Goal: Task Accomplishment & Management: Manage account settings

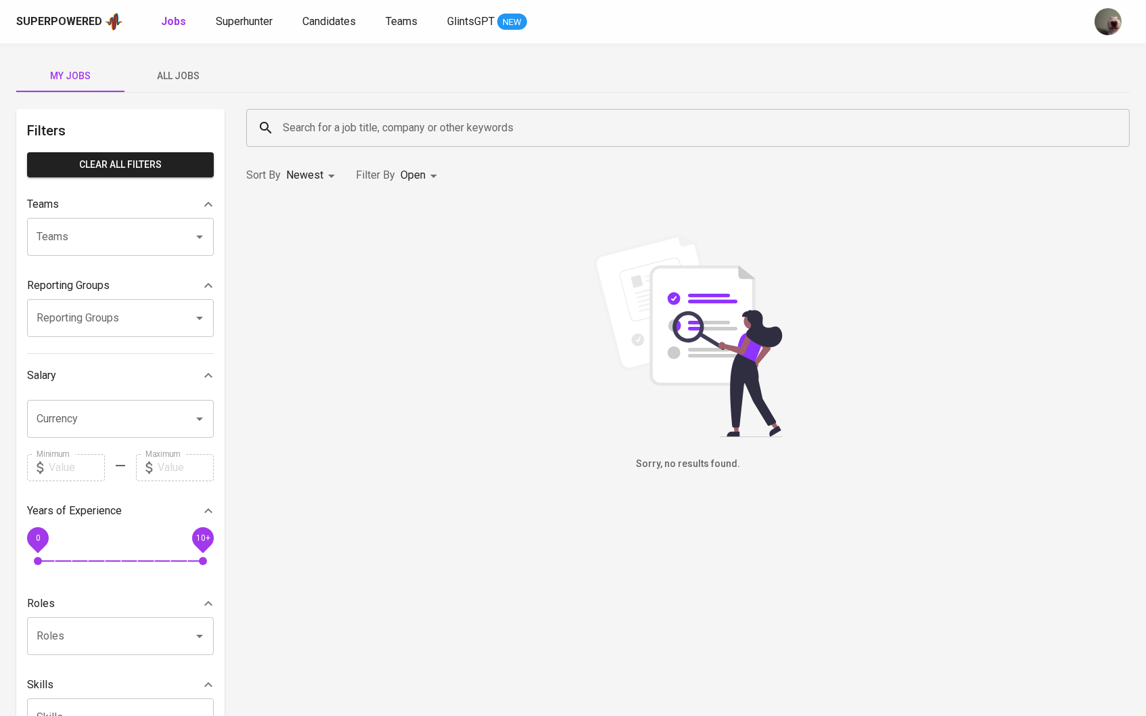
click at [240, 11] on div "Superpowered Jobs Superhunter Candidates Teams GlintsGPT NEW" at bounding box center [551, 21] width 1070 height 20
click at [241, 19] on span "Superhunter" at bounding box center [244, 21] width 57 height 13
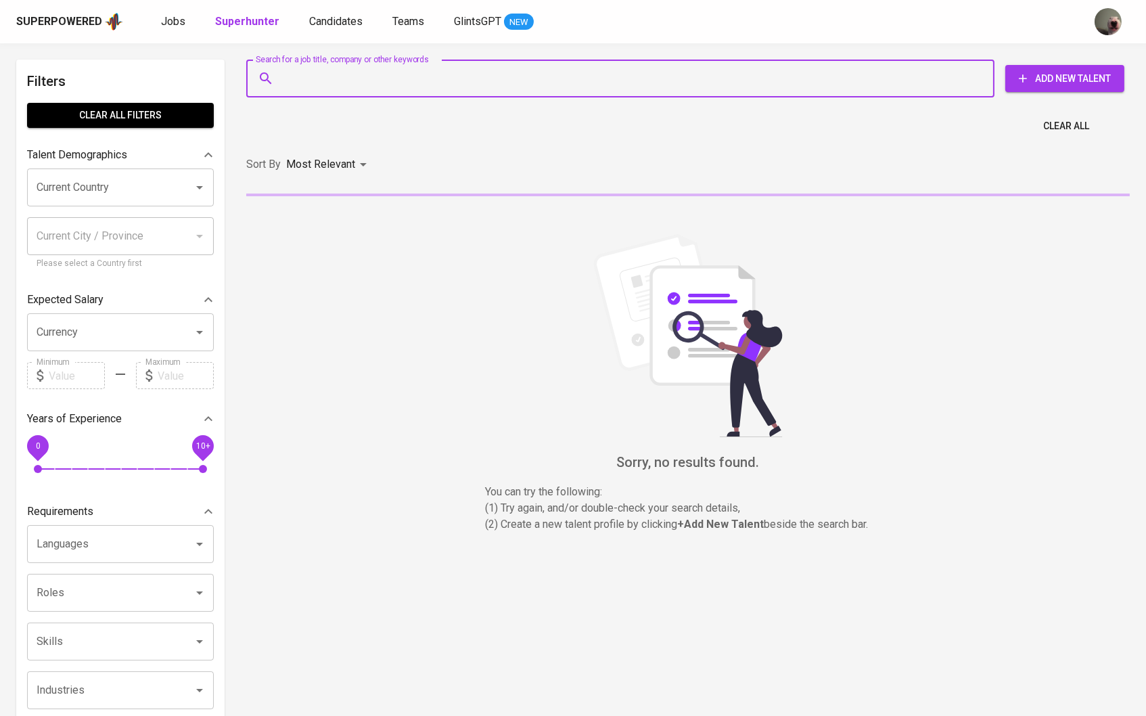
click at [310, 89] on input "Search for a job title, company or other keywords" at bounding box center [623, 79] width 688 height 26
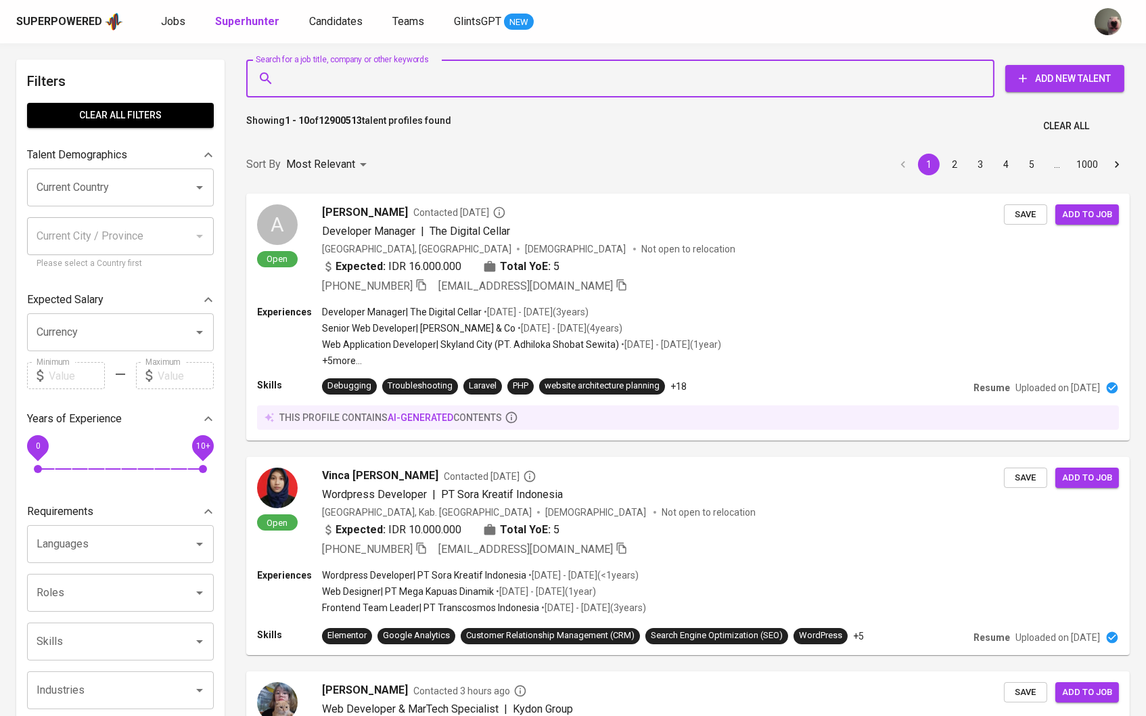
click at [182, 34] on div "Superpowered Jobs Superhunter Candidates Teams GlintsGPT NEW" at bounding box center [573, 21] width 1146 height 43
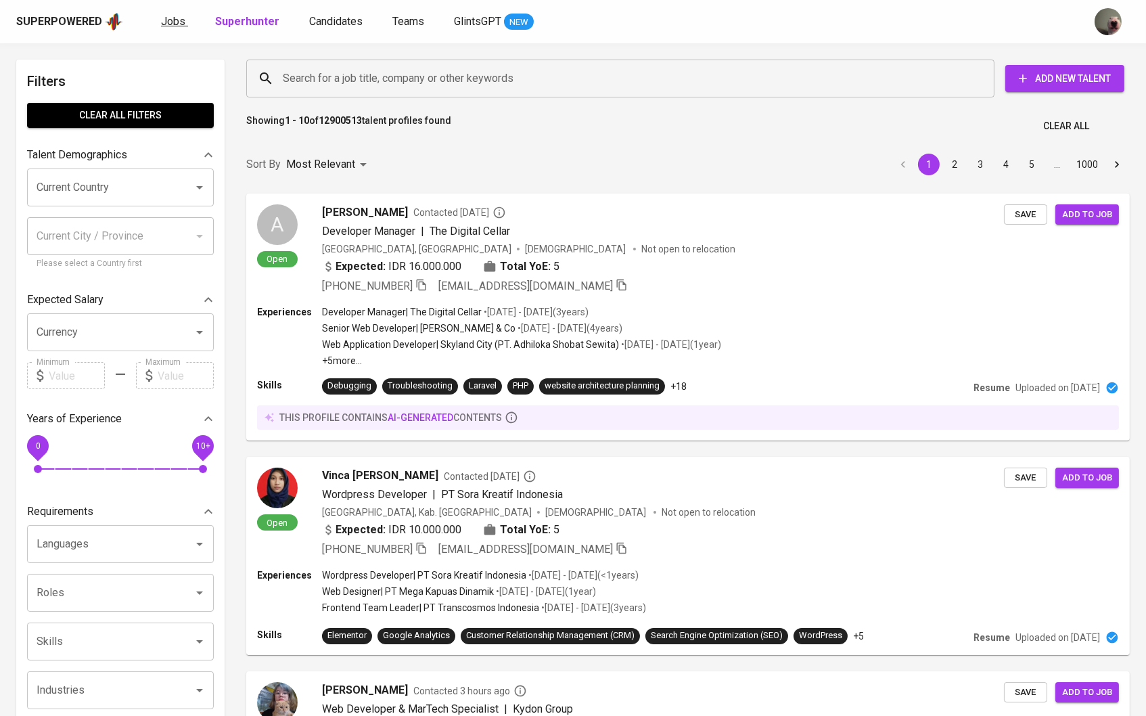
click at [177, 24] on span "Jobs" at bounding box center [173, 21] width 24 height 13
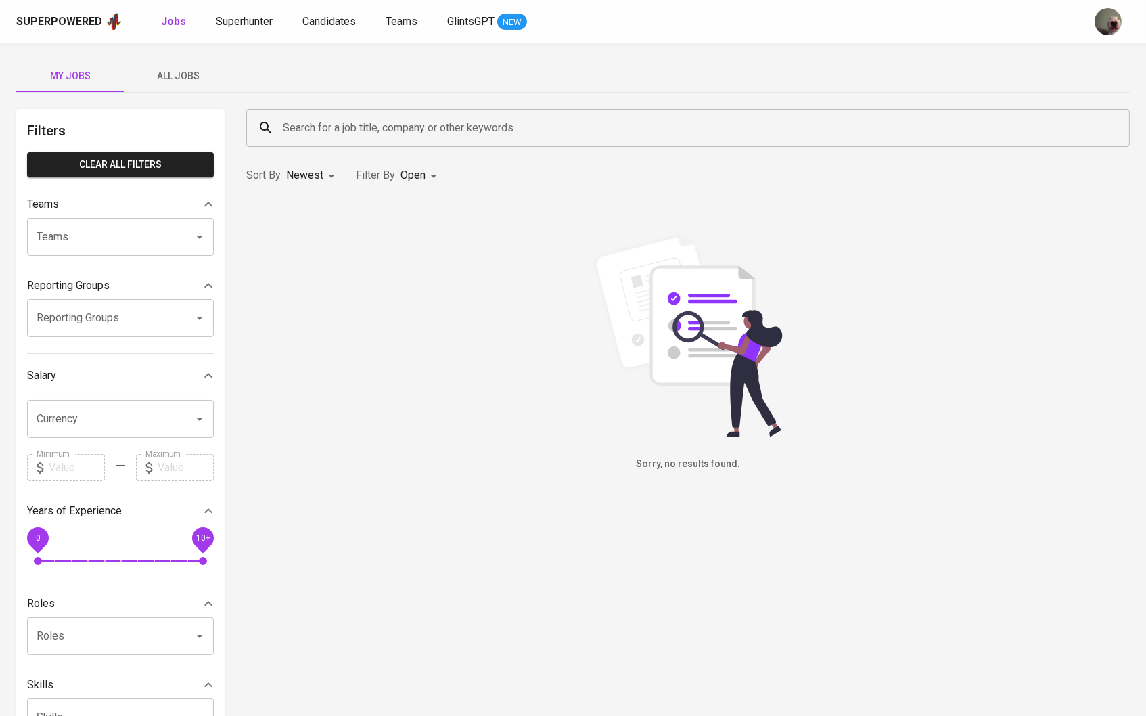
click at [195, 78] on span "All Jobs" at bounding box center [179, 76] width 92 height 17
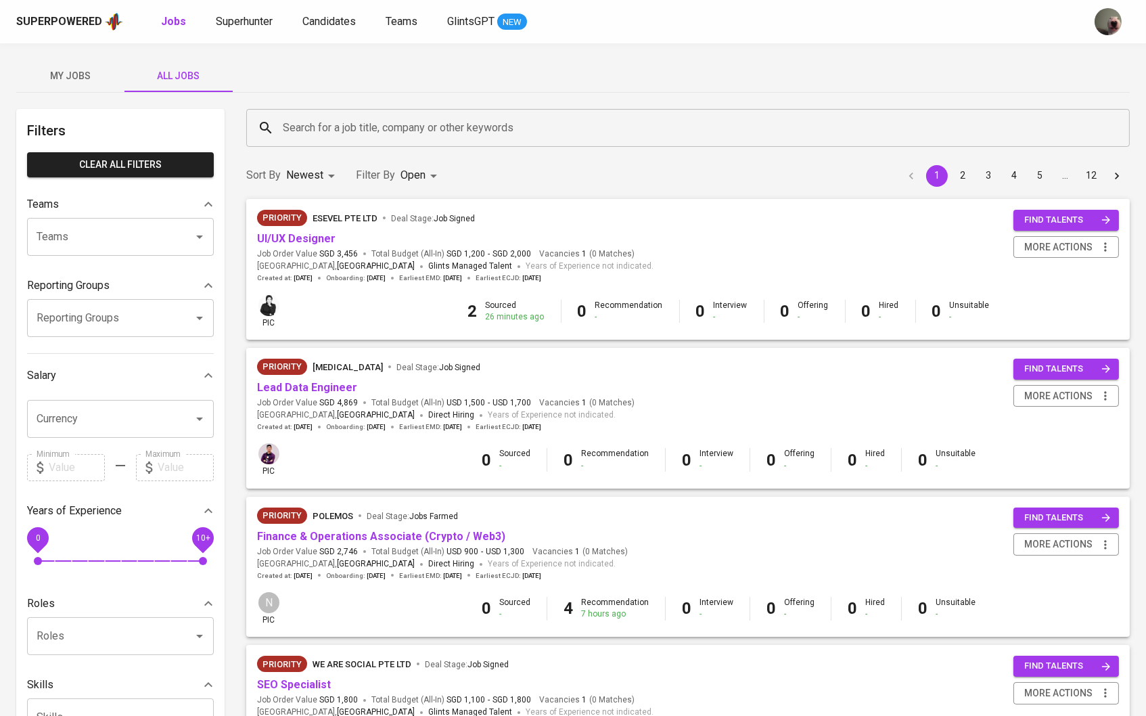
click at [367, 124] on input "Search for a job title, company or other keywords" at bounding box center [691, 128] width 824 height 26
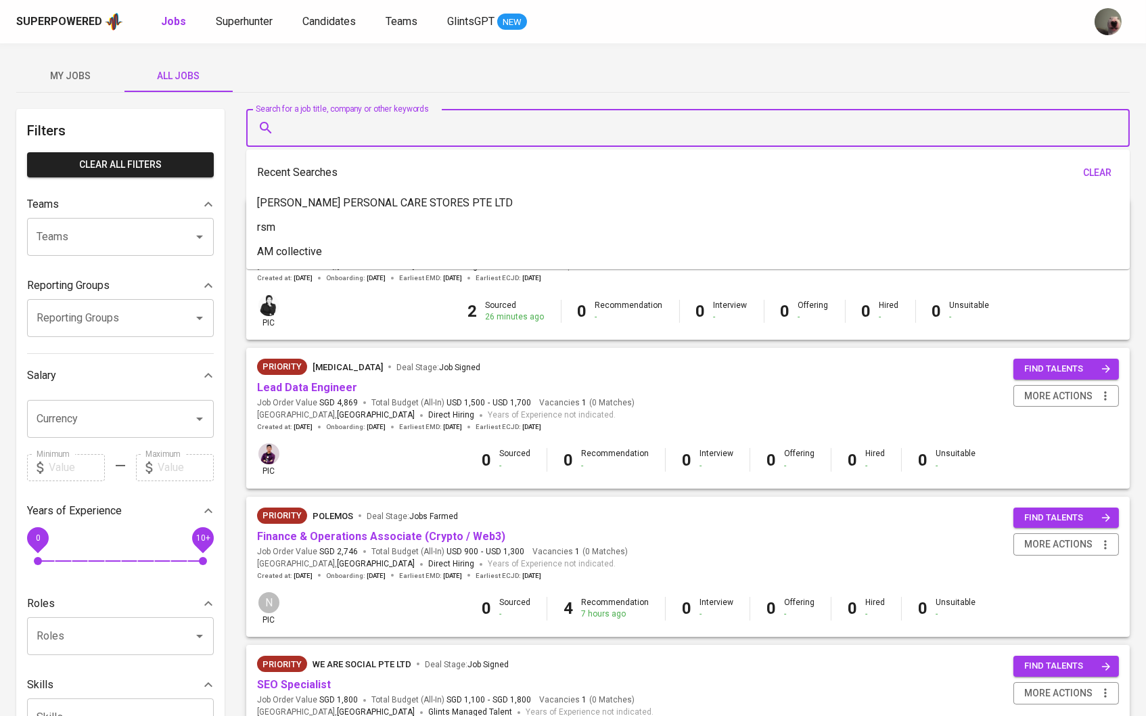
click at [367, 124] on input "Search for a job title, company or other keywords" at bounding box center [691, 128] width 824 height 26
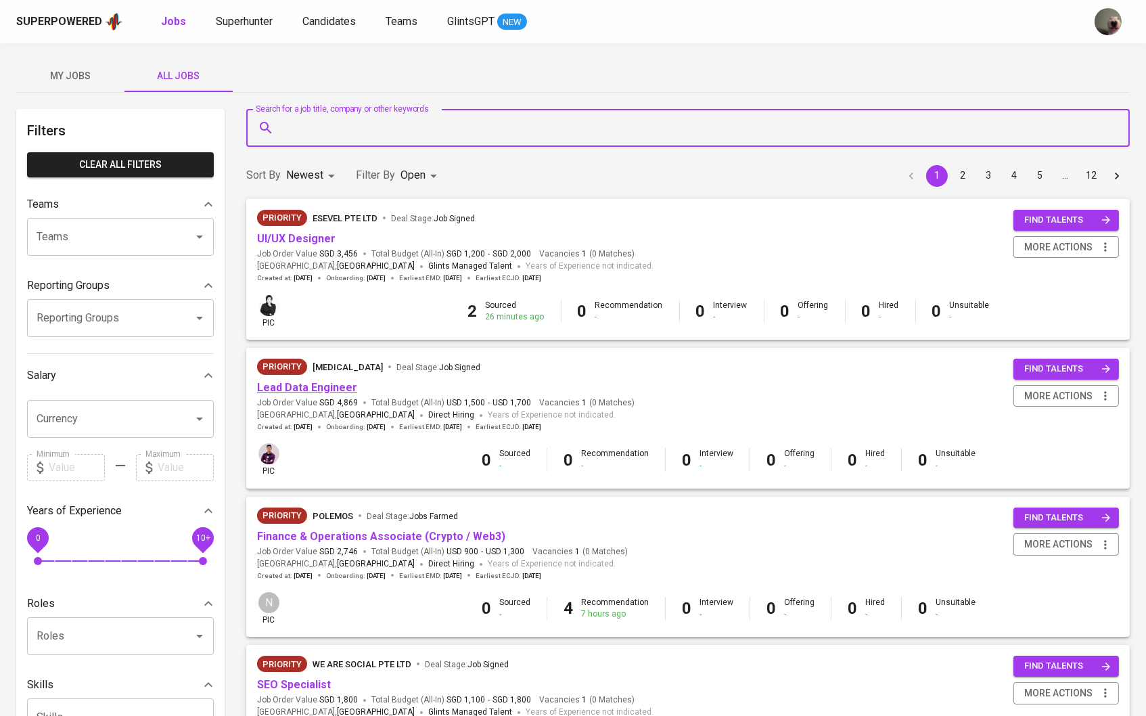
click at [306, 381] on link "Lead Data Engineer" at bounding box center [307, 387] width 100 height 13
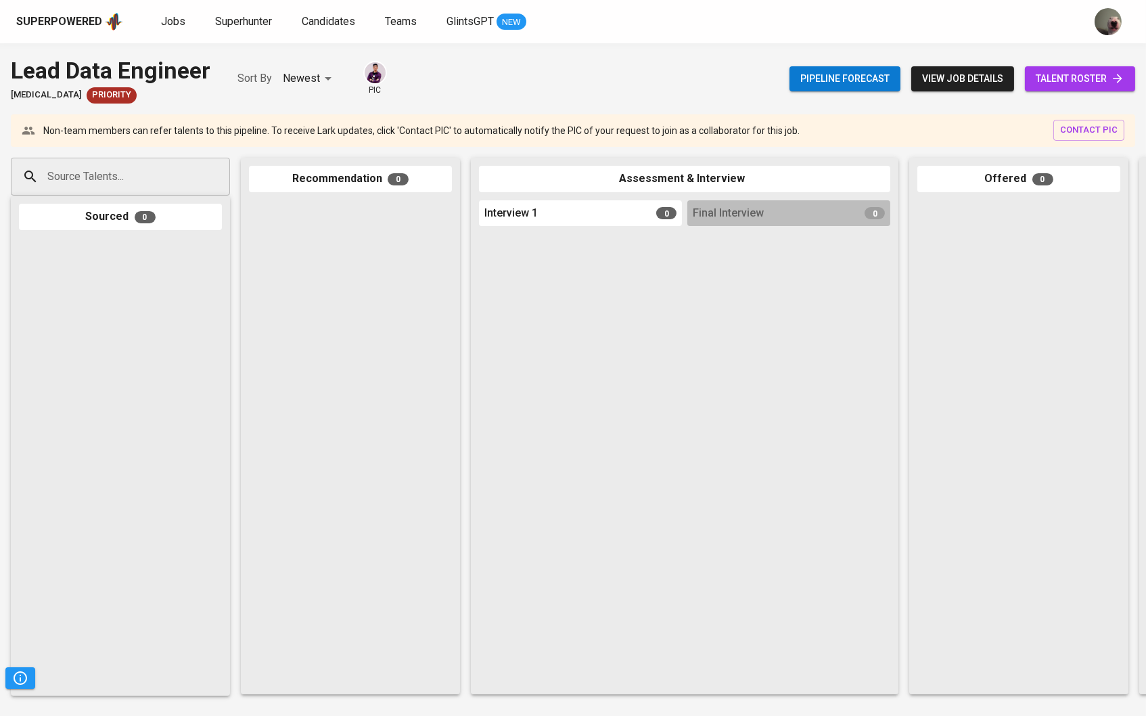
click at [1061, 78] on span "talent roster" at bounding box center [1079, 78] width 89 height 17
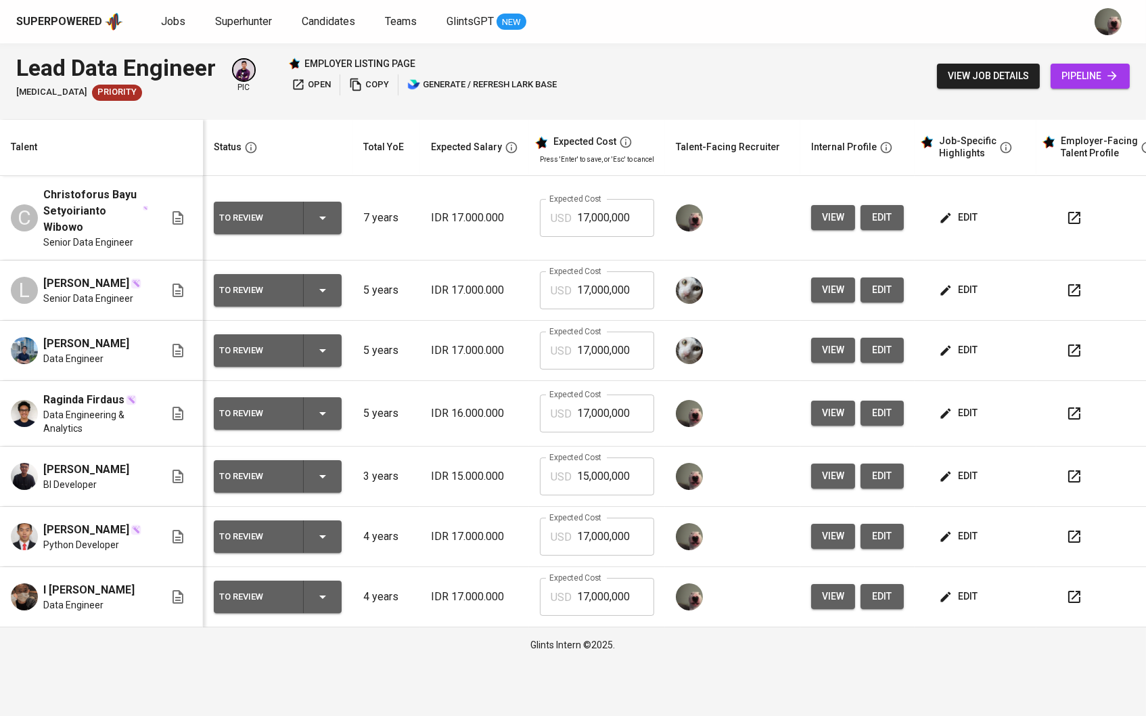
click at [967, 219] on span "edit" at bounding box center [959, 217] width 36 height 17
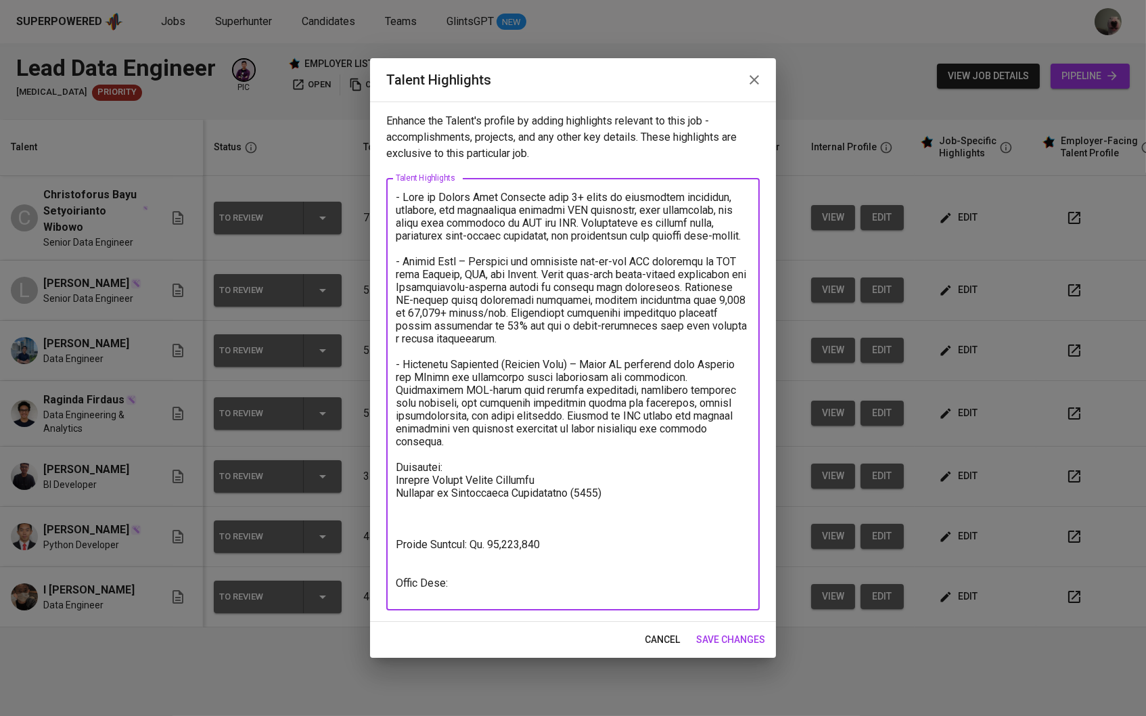
click at [477, 589] on textarea at bounding box center [573, 394] width 354 height 407
paste textarea "[URL][DOMAIN_NAME]"
type textarea "- Lore ip Dolors Amet Consecte adip 3+ elits do eiusmodtem incididun, utlabore,…"
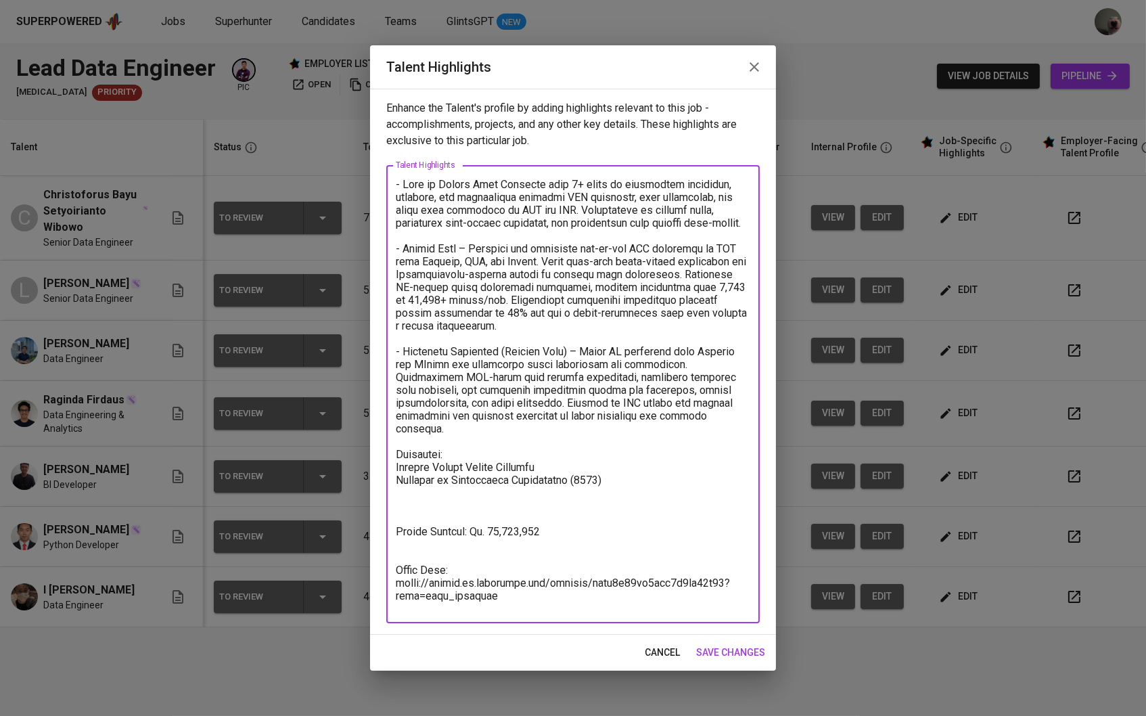
click at [718, 644] on span "save changes" at bounding box center [730, 652] width 69 height 17
